Goal: Navigation & Orientation: Find specific page/section

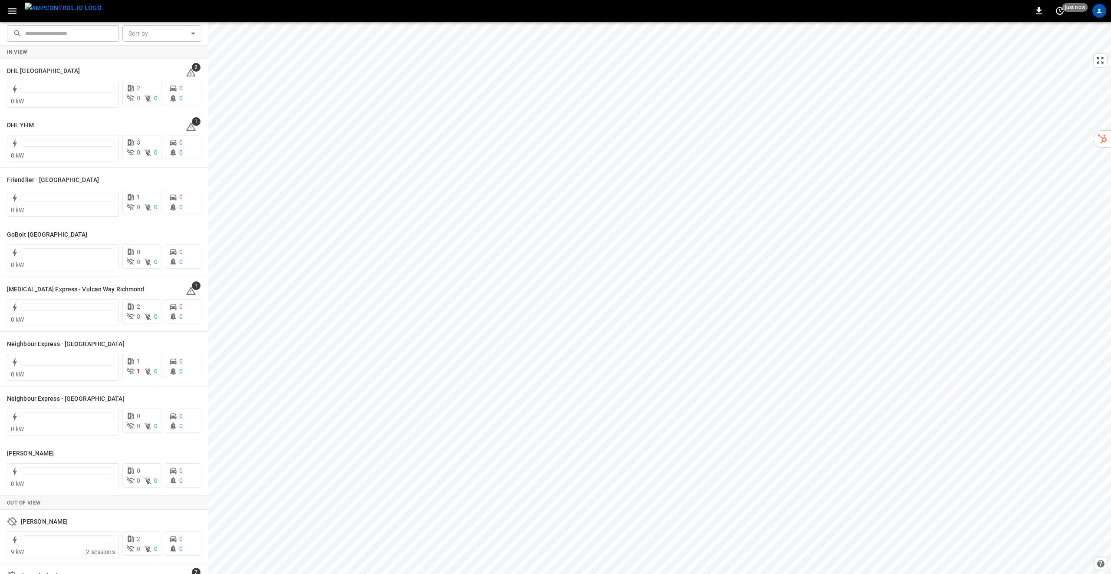
click at [15, 15] on icon "button" at bounding box center [12, 11] width 11 height 11
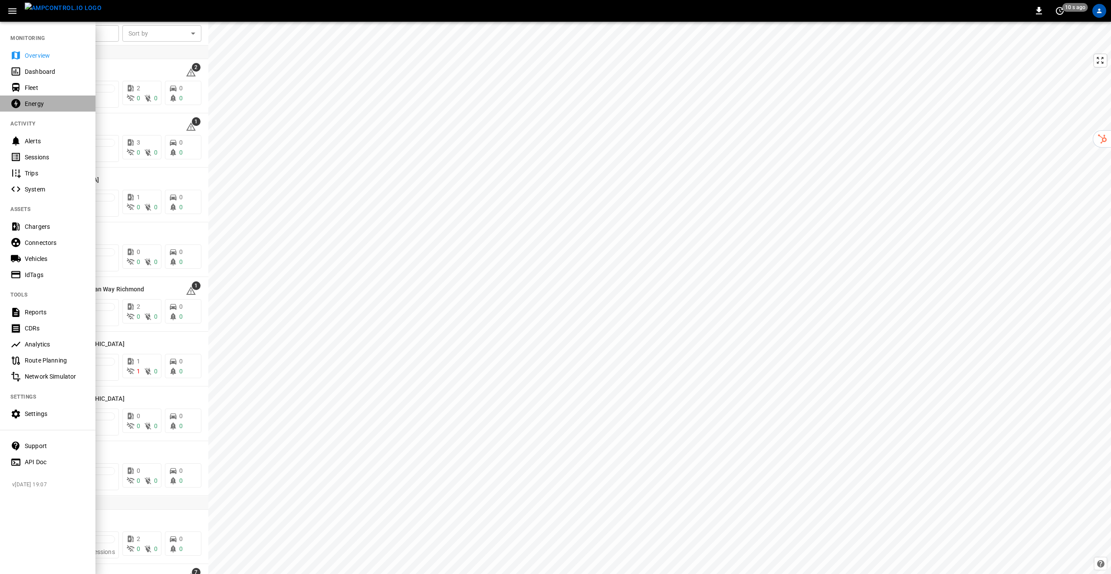
drag, startPoint x: 49, startPoint y: 101, endPoint x: 81, endPoint y: 107, distance: 32.3
click at [49, 101] on div "Energy" at bounding box center [55, 103] width 60 height 9
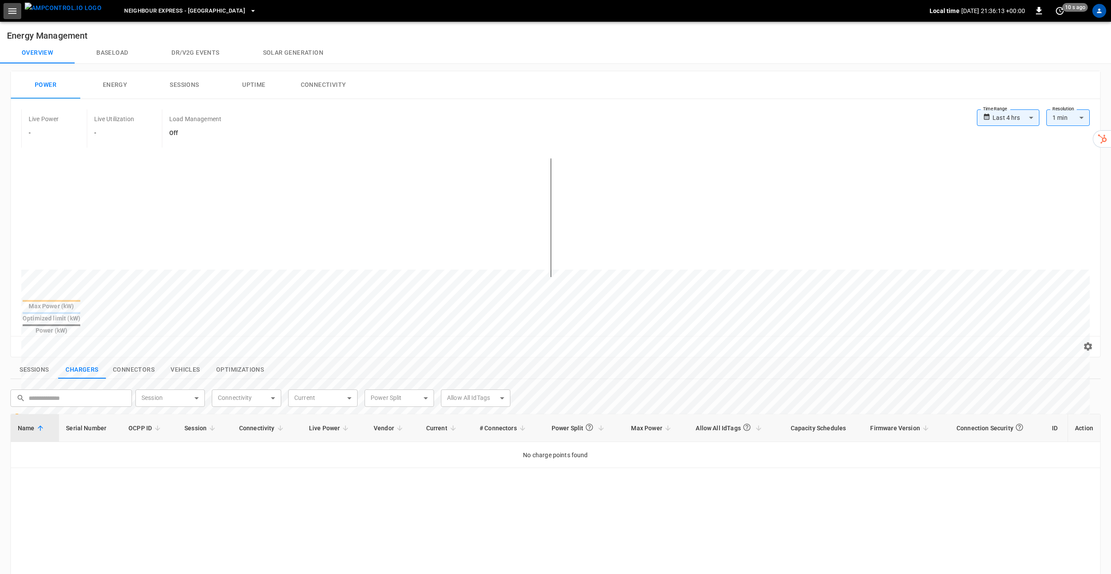
click at [16, 13] on icon "button" at bounding box center [12, 11] width 11 height 11
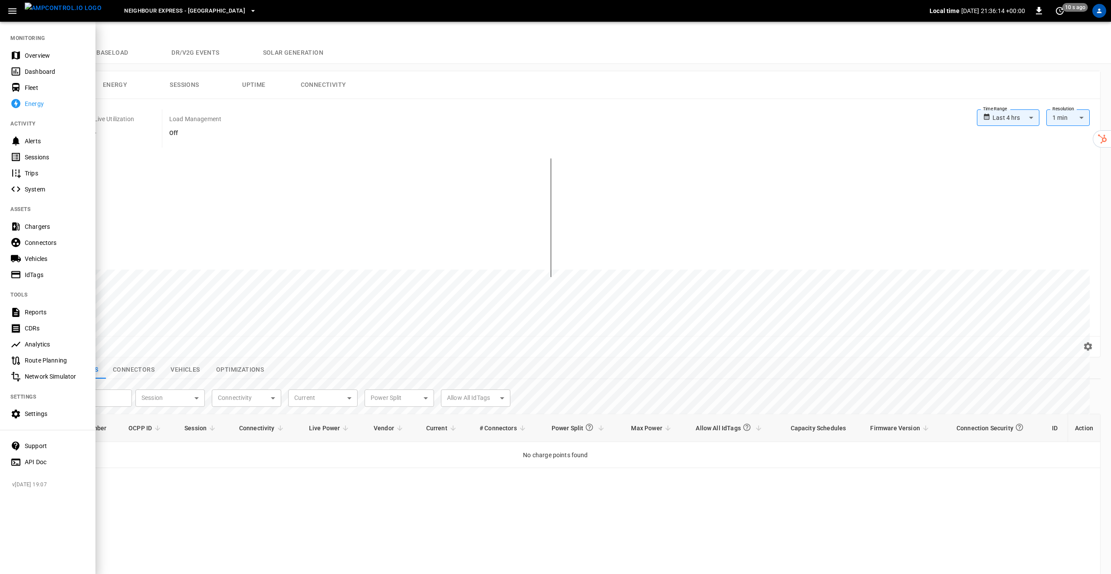
drag, startPoint x: 52, startPoint y: 71, endPoint x: 57, endPoint y: 76, distance: 7.1
click at [52, 71] on div "Dashboard" at bounding box center [55, 71] width 60 height 9
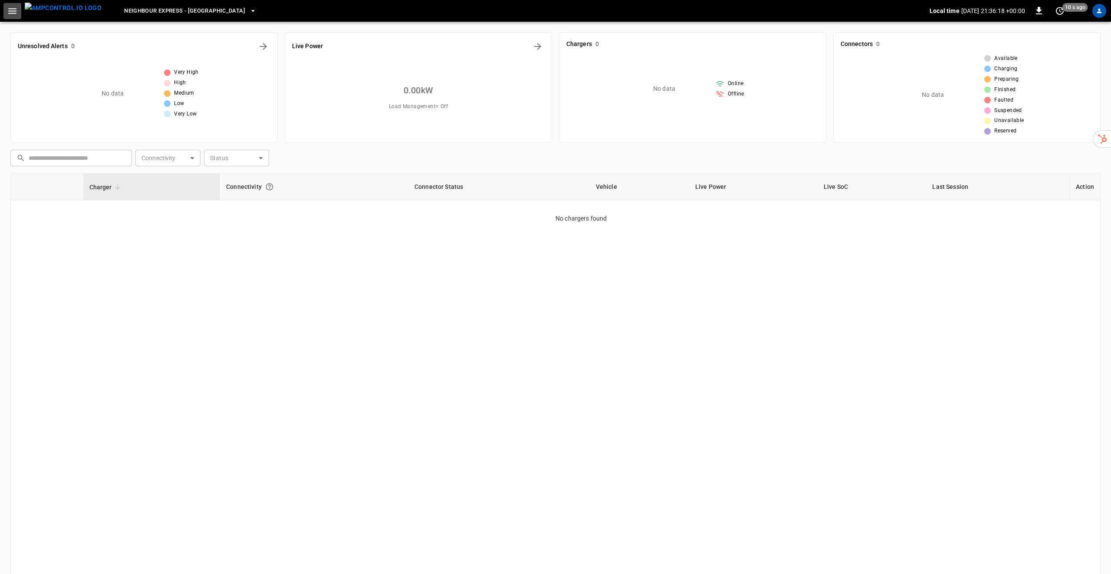
click at [11, 8] on icon "button" at bounding box center [12, 11] width 8 height 6
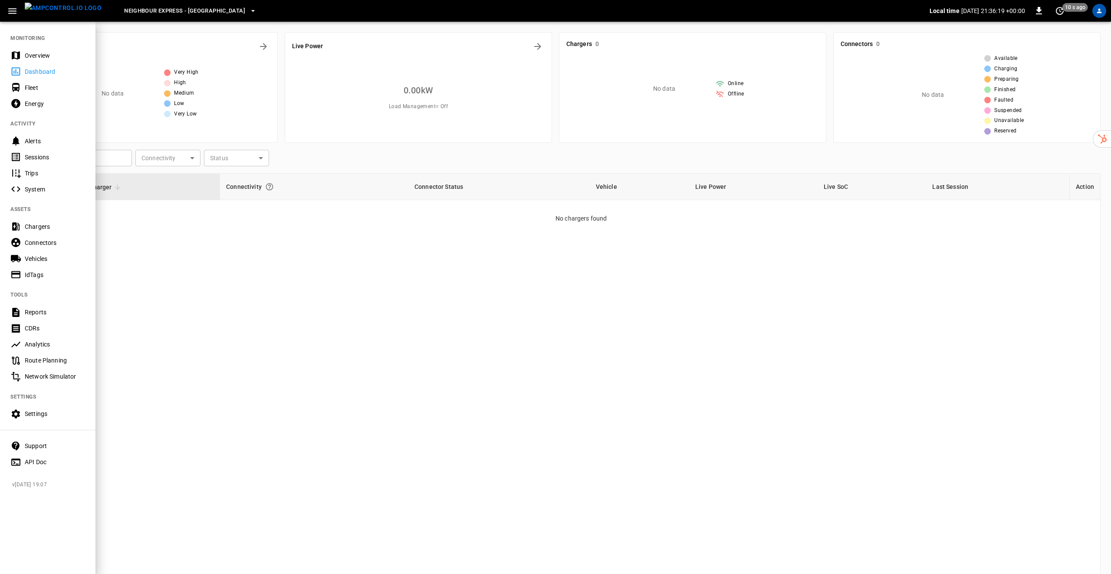
click at [196, 7] on span "Neighbour Express - [GEOGRAPHIC_DATA]" at bounding box center [184, 11] width 121 height 10
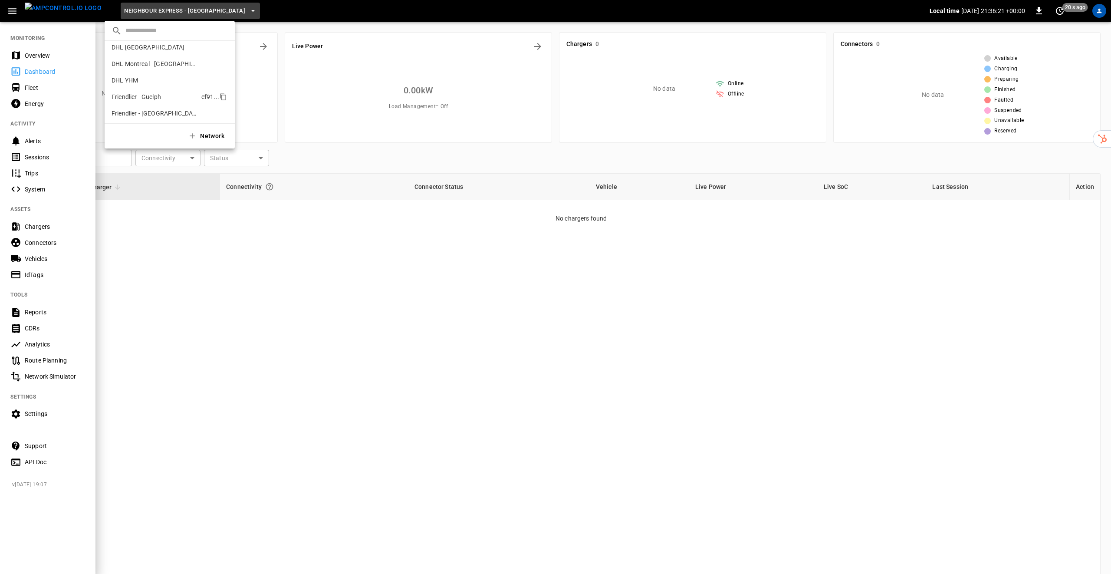
scroll to position [55, 0]
click at [158, 96] on p "Friendlier - Guelph" at bounding box center [155, 96] width 86 height 9
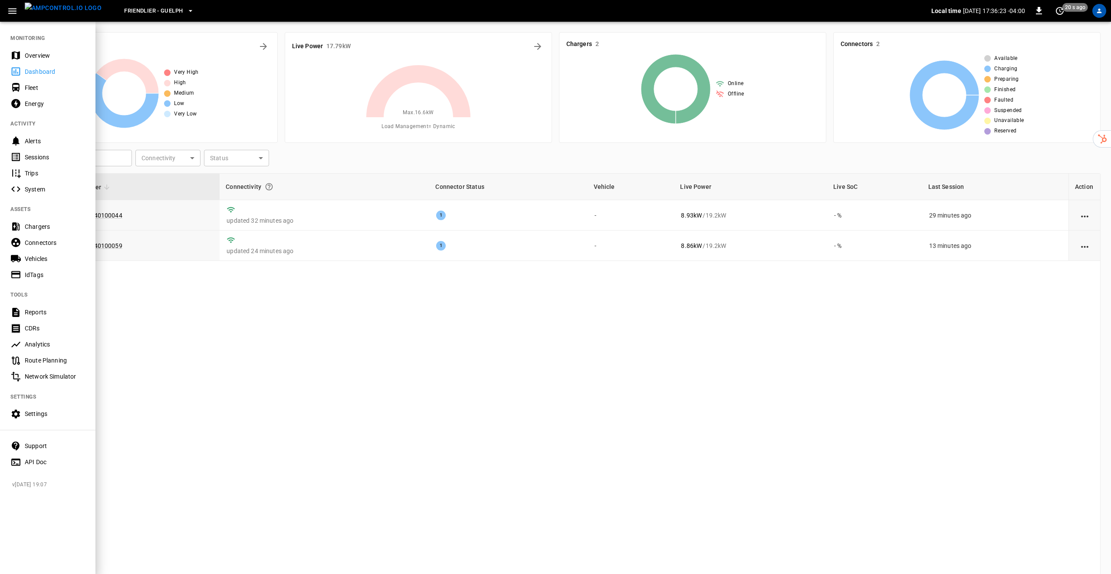
click at [523, 325] on div at bounding box center [555, 287] width 1111 height 574
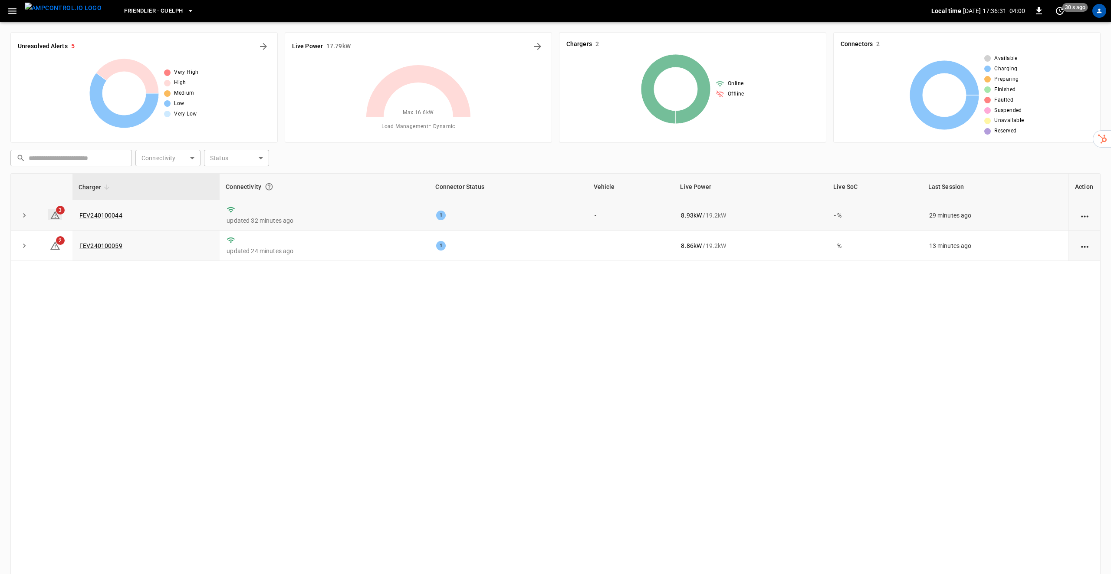
click at [54, 214] on icon at bounding box center [55, 215] width 10 height 10
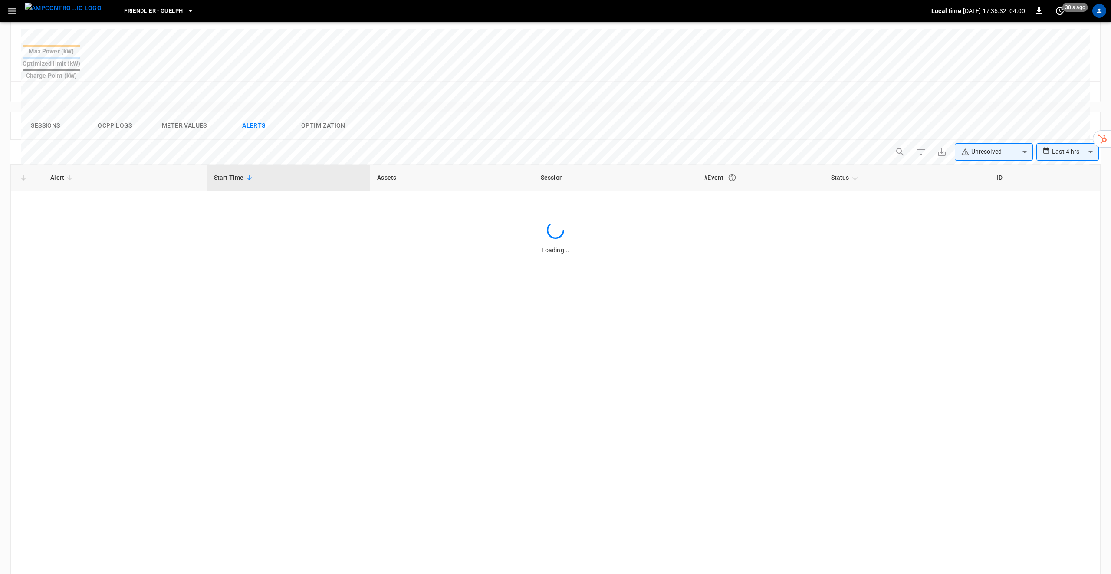
scroll to position [355, 0]
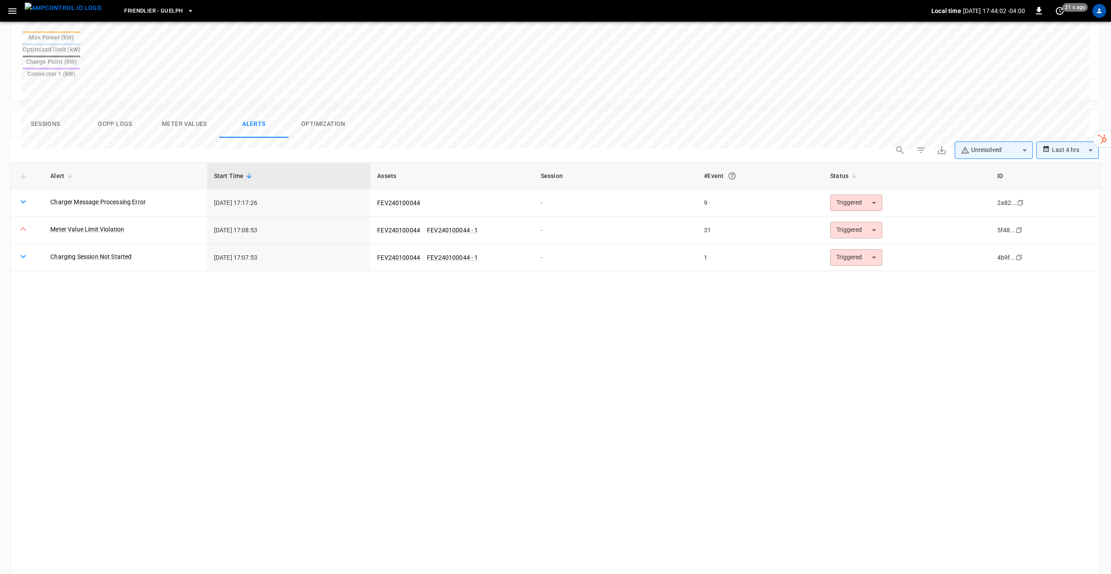
click at [29, 110] on button "Sessions" at bounding box center [45, 124] width 69 height 28
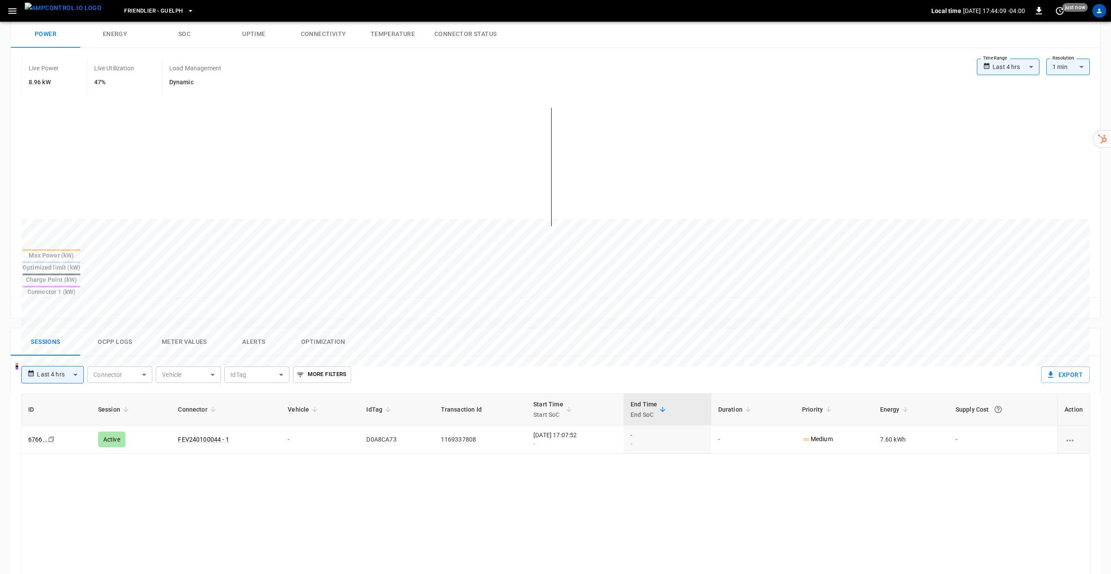
scroll to position [0, 0]
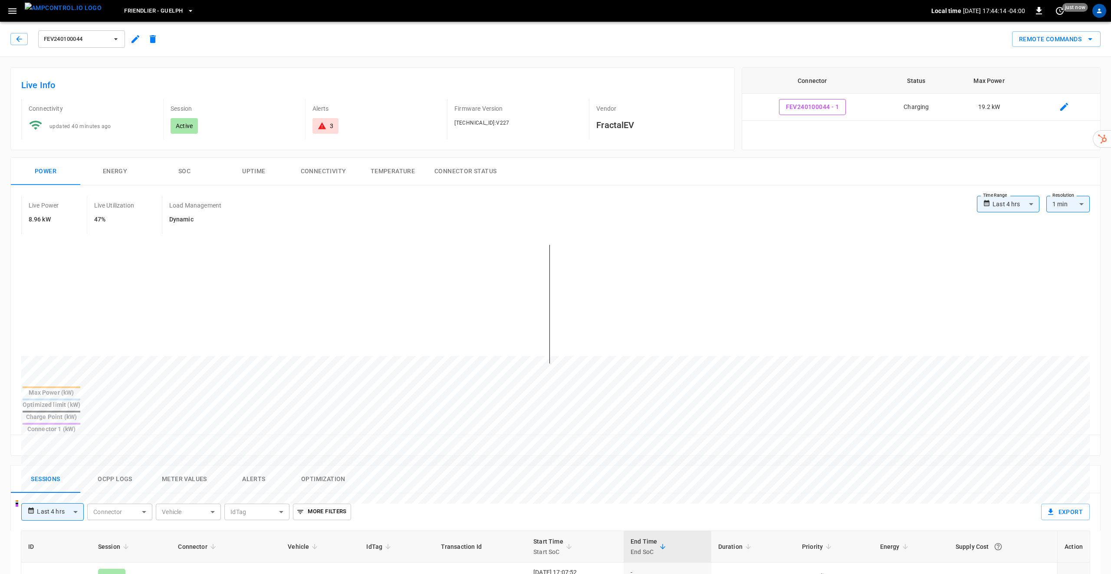
click at [112, 39] on icon "button" at bounding box center [116, 39] width 9 height 9
click at [79, 100] on p "FEV240100059" at bounding box center [66, 100] width 43 height 9
click at [15, 42] on icon "button" at bounding box center [19, 39] width 9 height 9
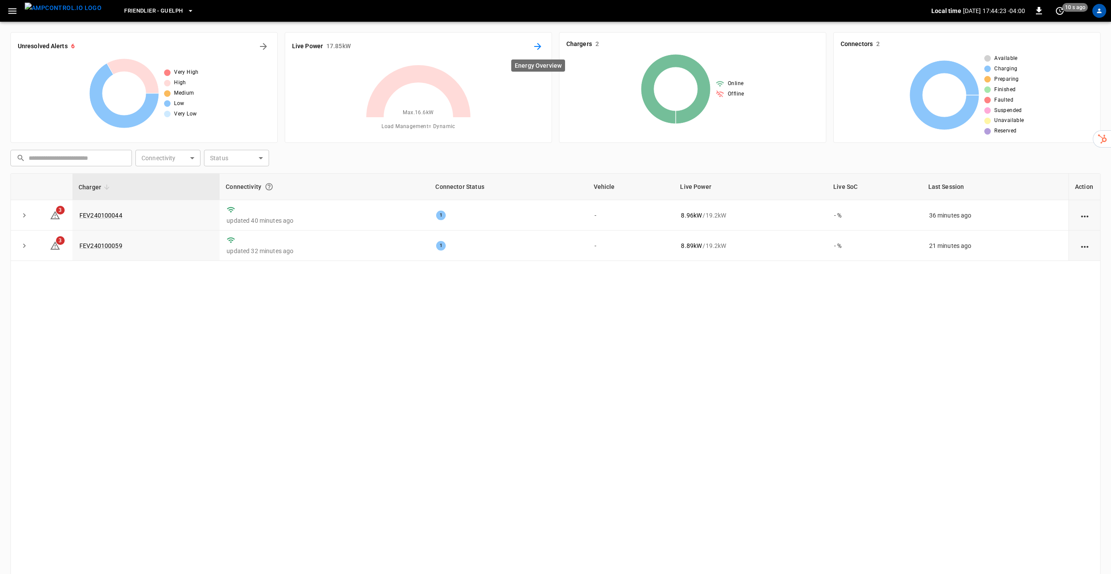
click at [537, 46] on icon "Energy Overview" at bounding box center [537, 46] width 7 height 7
